Goal: Submit feedback/report problem

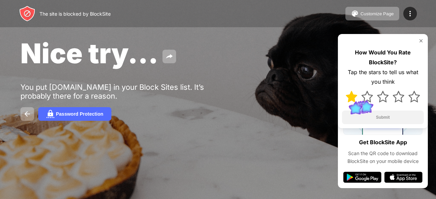
click at [349, 100] on img at bounding box center [352, 97] width 12 height 12
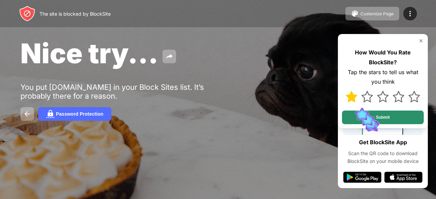
click at [366, 118] on button "Submit" at bounding box center [383, 118] width 82 height 14
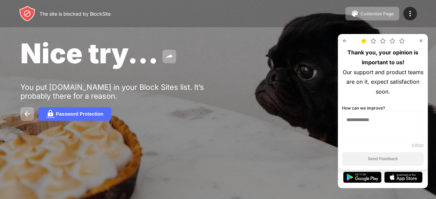
click at [375, 117] on textarea at bounding box center [383, 127] width 82 height 31
type textarea "*"
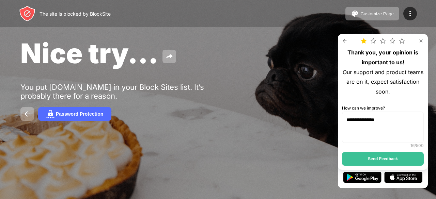
type textarea "**********"
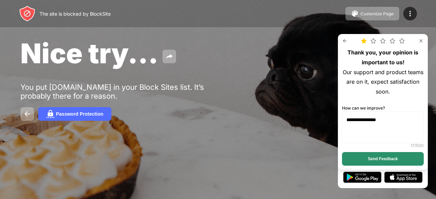
click at [383, 153] on button "Send Feedback" at bounding box center [383, 159] width 82 height 14
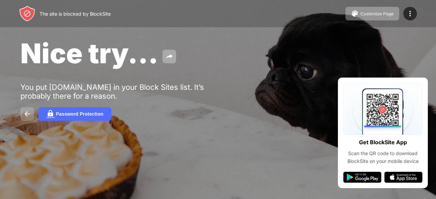
click at [27, 115] on img at bounding box center [27, 114] width 8 height 8
click at [23, 117] on img at bounding box center [27, 114] width 8 height 8
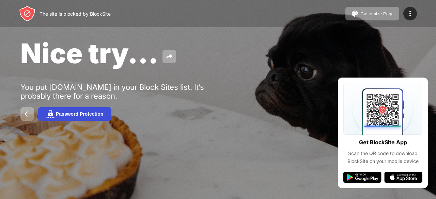
click at [64, 115] on div "Password Protection" at bounding box center [79, 113] width 47 height 5
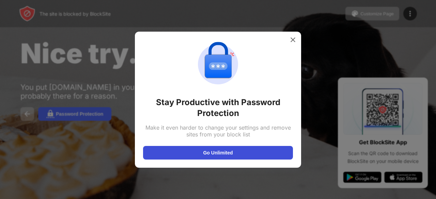
click at [225, 151] on button "Go Unlimited" at bounding box center [218, 153] width 150 height 14
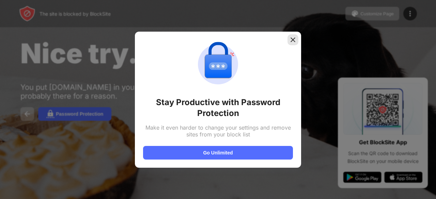
click at [290, 38] on img at bounding box center [292, 39] width 7 height 7
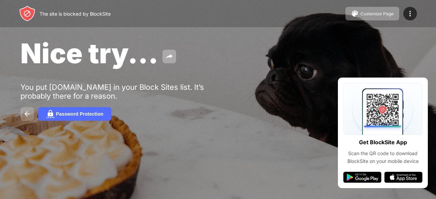
click at [25, 115] on img at bounding box center [27, 114] width 8 height 8
click at [366, 13] on div "Customize Page" at bounding box center [376, 13] width 33 height 5
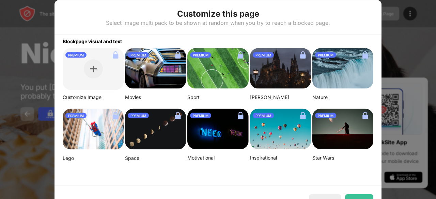
click at [411, 38] on div at bounding box center [218, 99] width 436 height 199
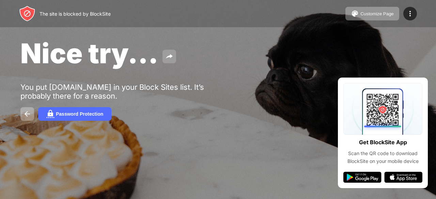
click at [168, 55] on img at bounding box center [169, 56] width 8 height 8
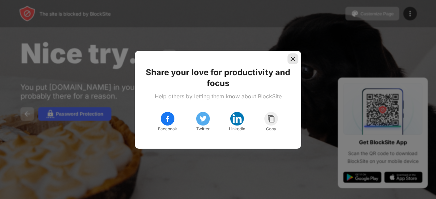
click at [293, 58] on img at bounding box center [292, 59] width 7 height 7
